Goal: Information Seeking & Learning: Learn about a topic

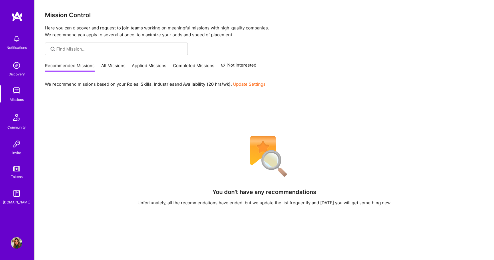
click at [96, 66] on div "Recommended Missions All Missions Applied Missions Completed Missions Not Inter…" at bounding box center [151, 66] width 212 height 12
click at [110, 68] on link "All Missions" at bounding box center [113, 67] width 24 height 9
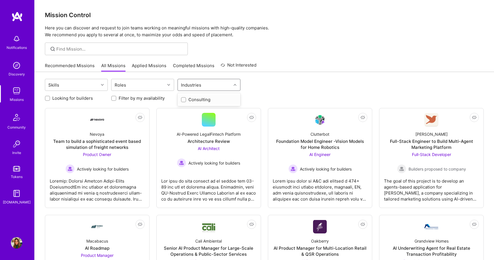
click at [202, 88] on div "Industries" at bounding box center [191, 85] width 23 height 8
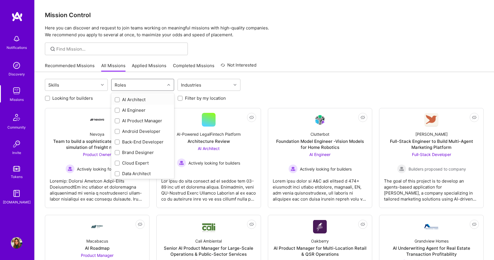
click at [137, 84] on div "Roles" at bounding box center [139, 84] width 54 height 11
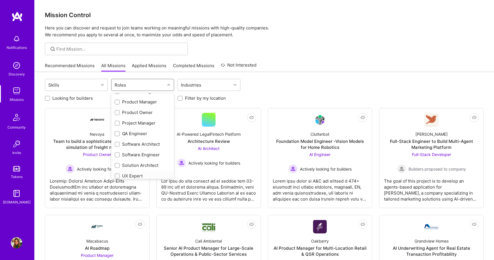
click at [118, 176] on input "checkbox" at bounding box center [118, 177] width 4 height 4
checkbox input "true"
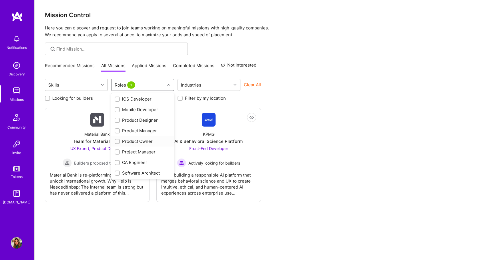
scroll to position [169, 0]
click at [116, 119] on div at bounding box center [117, 121] width 5 height 5
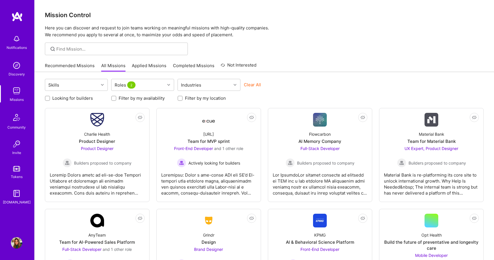
click at [71, 98] on label "Looking for builders" at bounding box center [72, 98] width 41 height 6
click at [50, 98] on input "Looking for builders" at bounding box center [48, 99] width 4 height 4
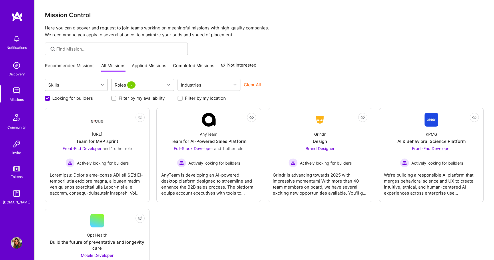
click at [204, 215] on div "Not Interested Ecue.ai Team for MVP sprint Front-End Developer and 1 other role…" at bounding box center [264, 208] width 439 height 201
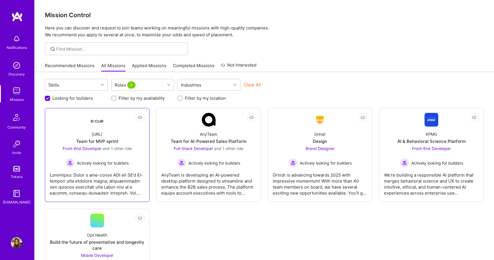
click at [103, 138] on div "Ecue.ai Team for MVP sprint Front-End Developer and 1 other role Actively looki…" at bounding box center [97, 147] width 95 height 41
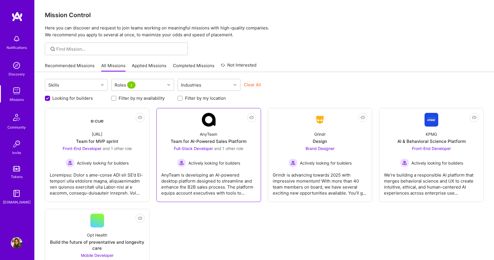
click at [235, 139] on div "Team for AI-Powered Sales Platform" at bounding box center [209, 142] width 76 height 6
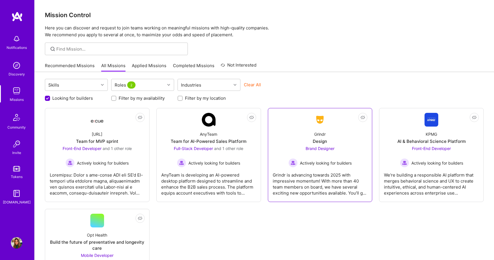
click at [329, 140] on div "Grindr Design Brand Designer Actively looking for builders" at bounding box center [320, 147] width 95 height 41
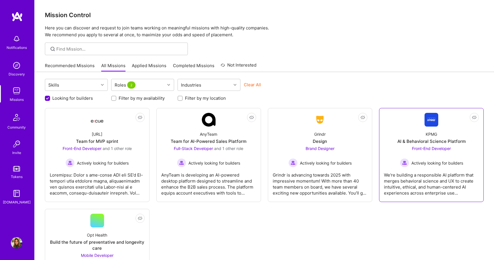
click at [407, 139] on div "AI & Behavioral Science Platform" at bounding box center [432, 142] width 68 height 6
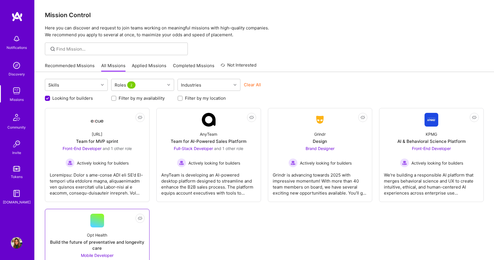
click at [92, 248] on div "Build the future of preventative and longevity care" at bounding box center [97, 246] width 95 height 12
click at [74, 99] on label "Looking for builders" at bounding box center [72, 98] width 41 height 6
click at [51, 99] on input "Looking for builders" at bounding box center [47, 98] width 5 height 5
checkbox input "false"
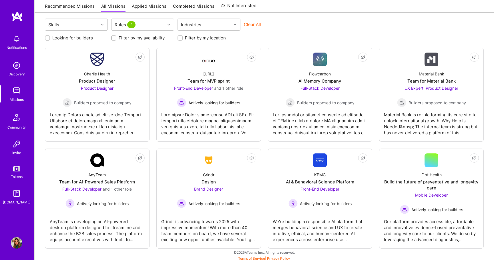
scroll to position [63, 0]
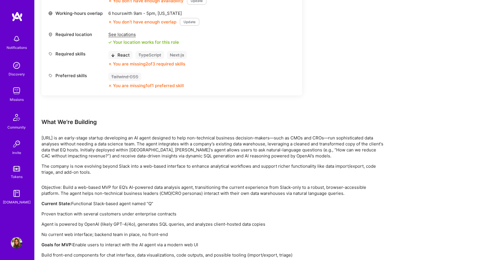
scroll to position [453, 0]
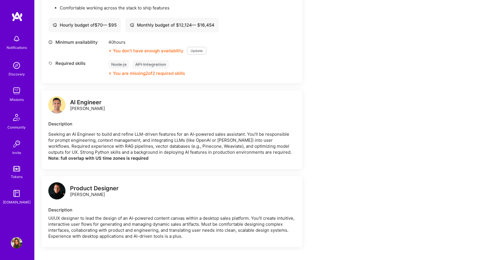
scroll to position [528, 0]
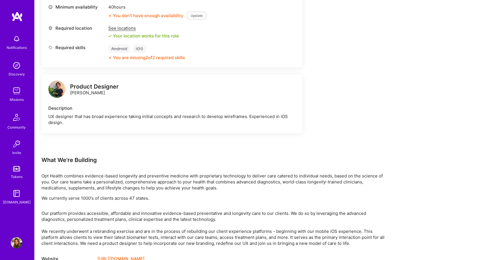
scroll to position [241, 0]
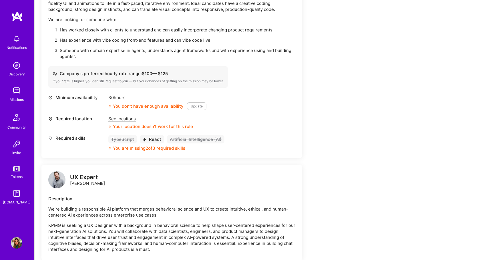
scroll to position [34, 0]
